Goal: Find specific page/section: Find specific page/section

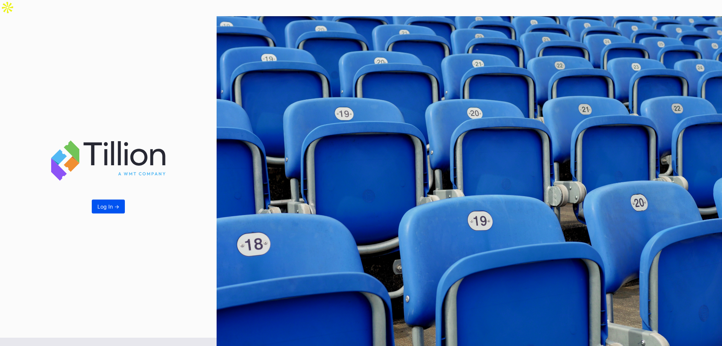
click at [103, 199] on button "Log In ->" at bounding box center [108, 206] width 33 height 14
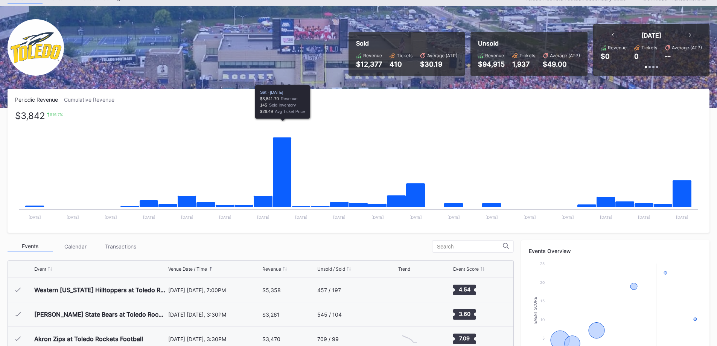
scroll to position [113, 0]
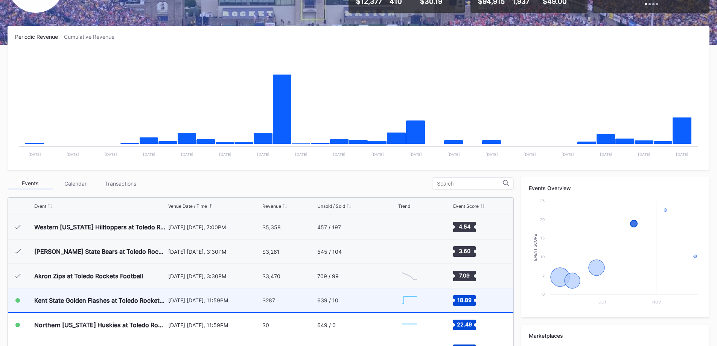
click at [292, 288] on div "$287" at bounding box center [288, 300] width 53 height 24
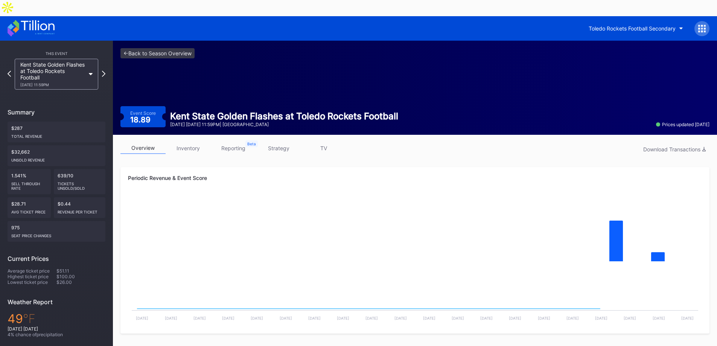
click at [276, 142] on link "strategy" at bounding box center [278, 148] width 45 height 12
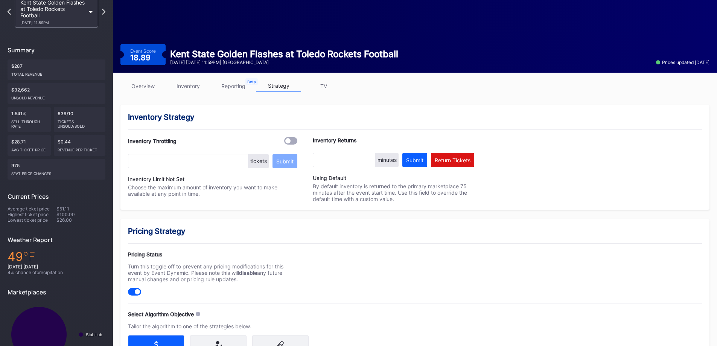
scroll to position [75, 0]
